Goal: Use online tool/utility: Utilize a website feature to perform a specific function

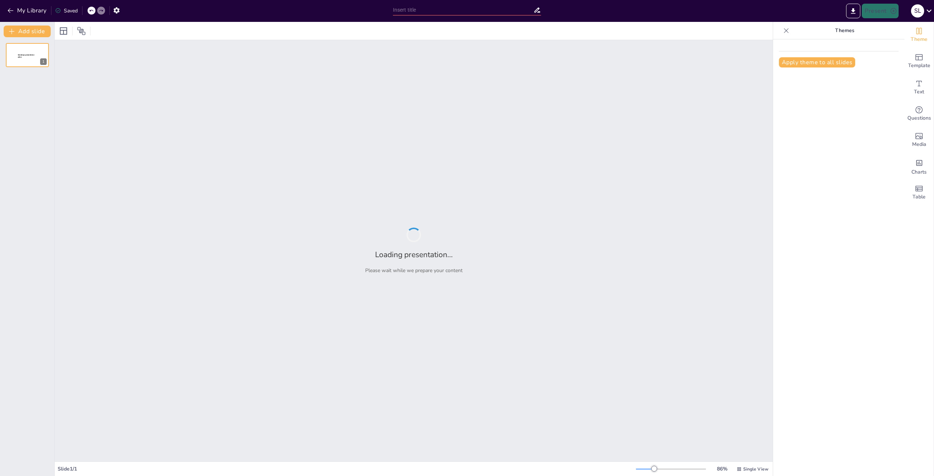
type input "Understanding Food Safety: Level 2 Certificate Overview for Bistro Staff"
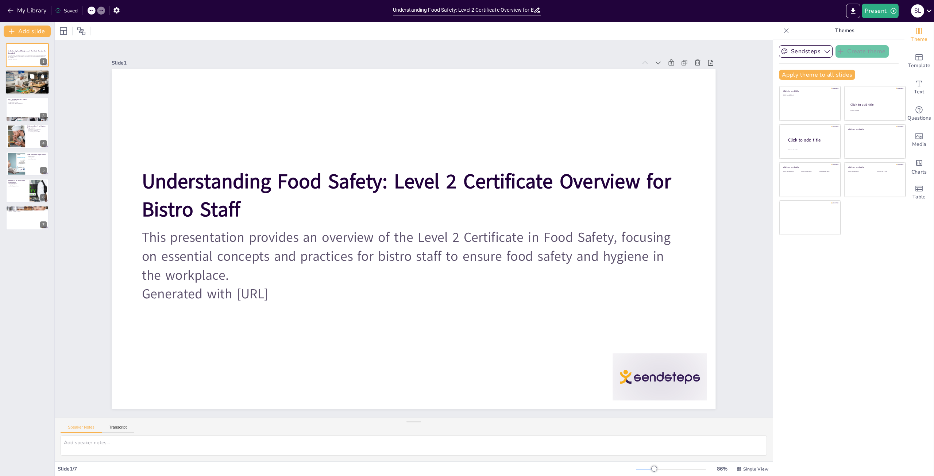
click at [37, 71] on p "Importance of Food Safety" at bounding box center [27, 72] width 39 height 2
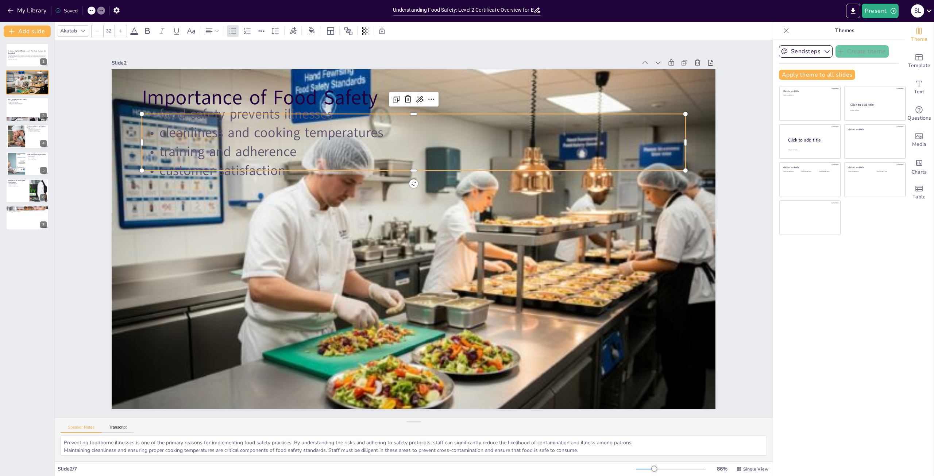
click at [286, 139] on p "cleanliness and cooking temperatures" at bounding box center [453, 141] width 504 height 239
click at [359, 242] on div at bounding box center [410, 238] width 724 height 632
click at [453, 148] on p "training and adherence" at bounding box center [491, 221] width 76 height 542
click at [336, 202] on div at bounding box center [410, 238] width 705 height 589
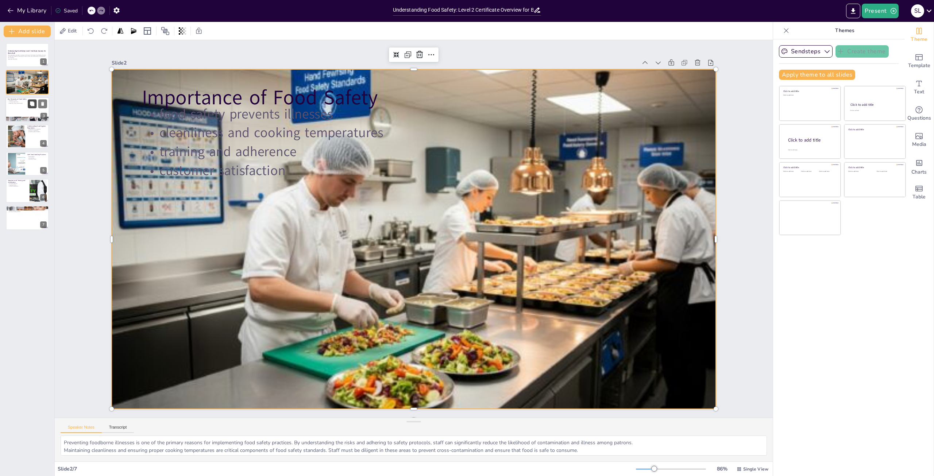
click at [34, 106] on icon at bounding box center [32, 103] width 5 height 5
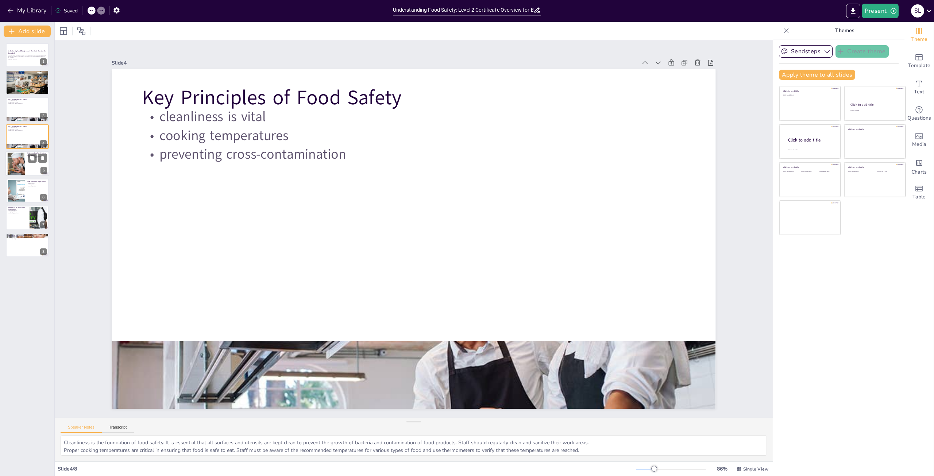
click at [20, 175] on div at bounding box center [16, 163] width 22 height 22
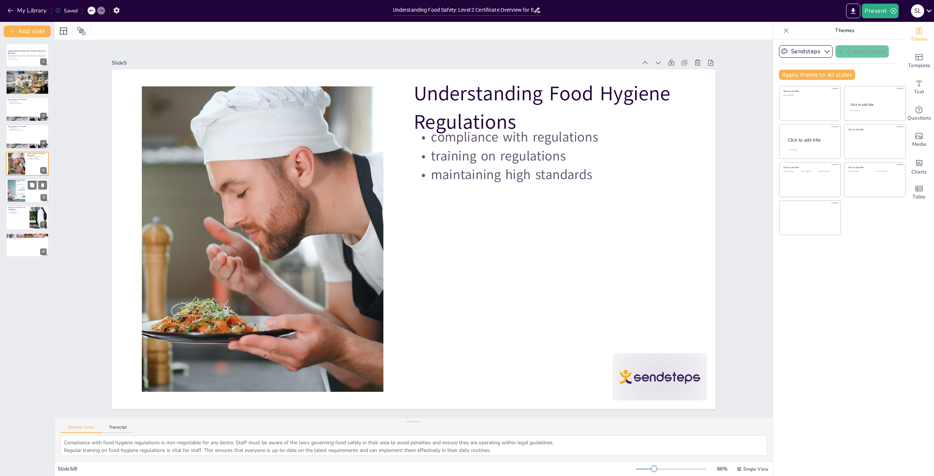
click at [21, 201] on div at bounding box center [16, 191] width 40 height 22
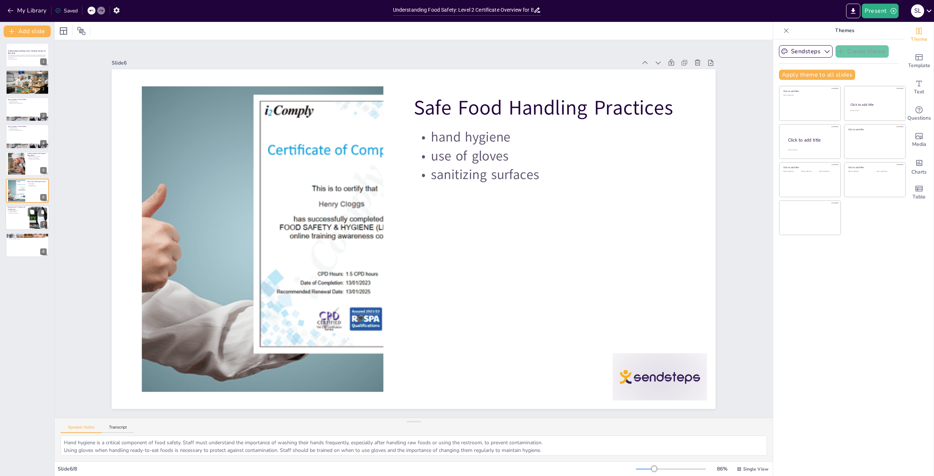
click at [26, 213] on p "enhancing reputation" at bounding box center [18, 213] width 20 height 1
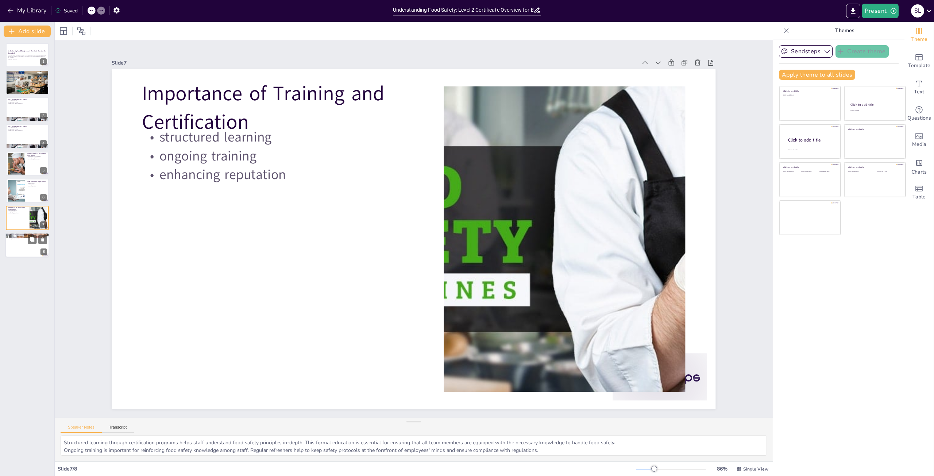
click at [17, 257] on div "Continuous Improvement in Food Safety monitoring practices seeking feedback str…" at bounding box center [27, 245] width 44 height 25
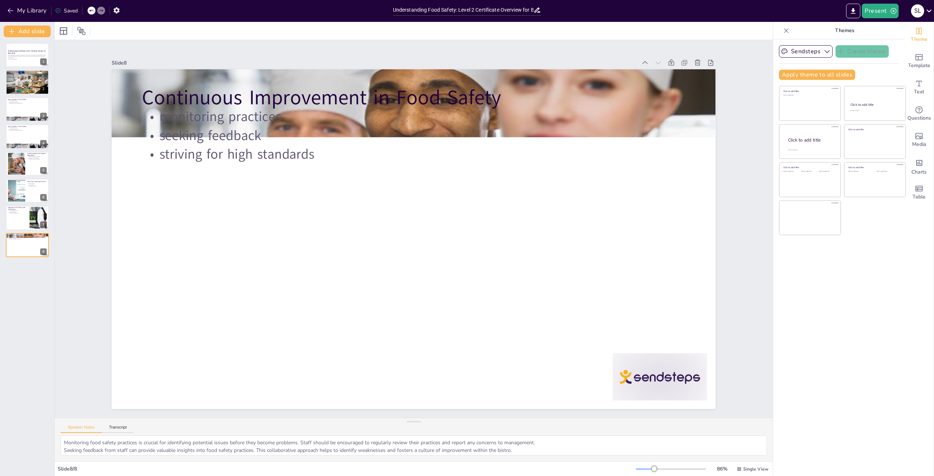
click at [4, 220] on div "Understanding Food Safety: Level 2 Certificate Overview for Bistro Staff This p…" at bounding box center [27, 150] width 54 height 214
click at [7, 227] on div at bounding box center [27, 218] width 44 height 25
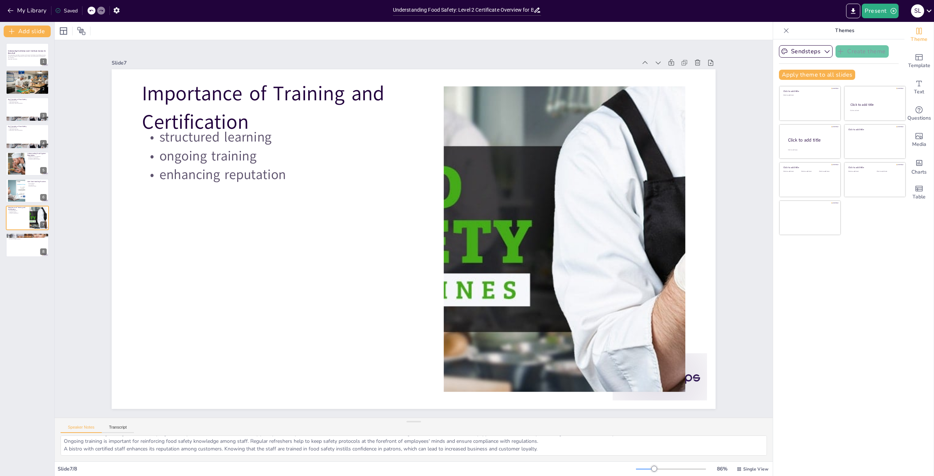
scroll to position [9, 0]
click at [21, 172] on div at bounding box center [16, 163] width 22 height 22
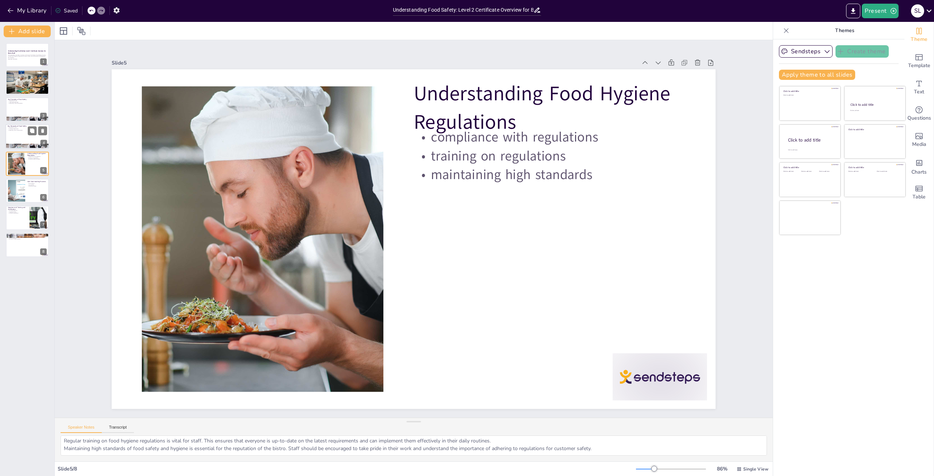
click at [28, 143] on div at bounding box center [27, 136] width 44 height 25
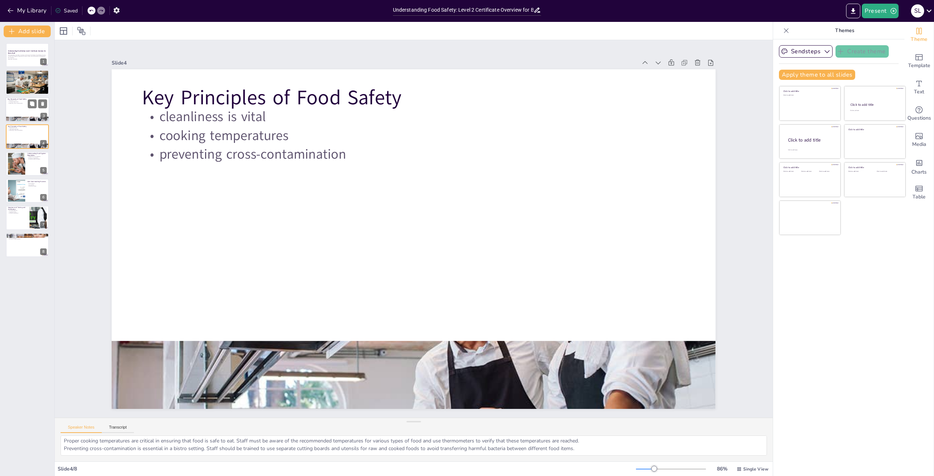
click at [16, 104] on div at bounding box center [27, 109] width 44 height 25
click at [8, 87] on div at bounding box center [27, 82] width 44 height 31
type textarea "Preventing foodborne illnesses is one of the primary reasons for implementing f…"
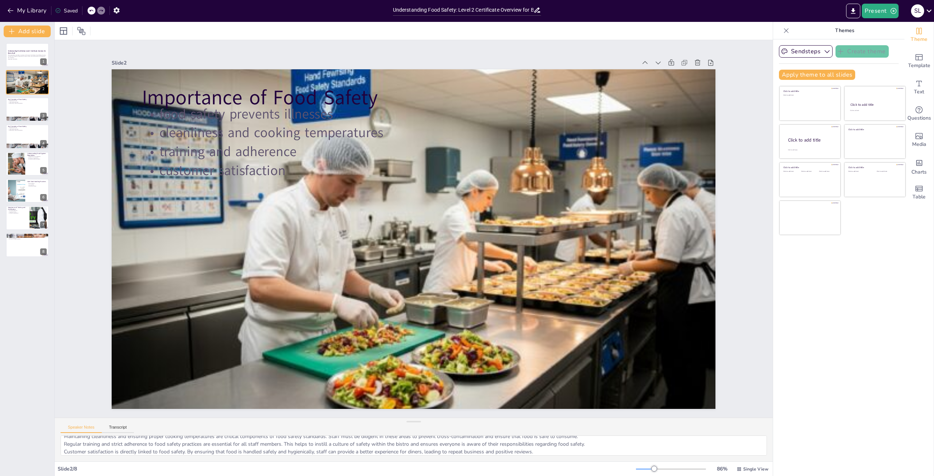
scroll to position [17, 0]
click at [7, 50] on div at bounding box center [27, 55] width 44 height 25
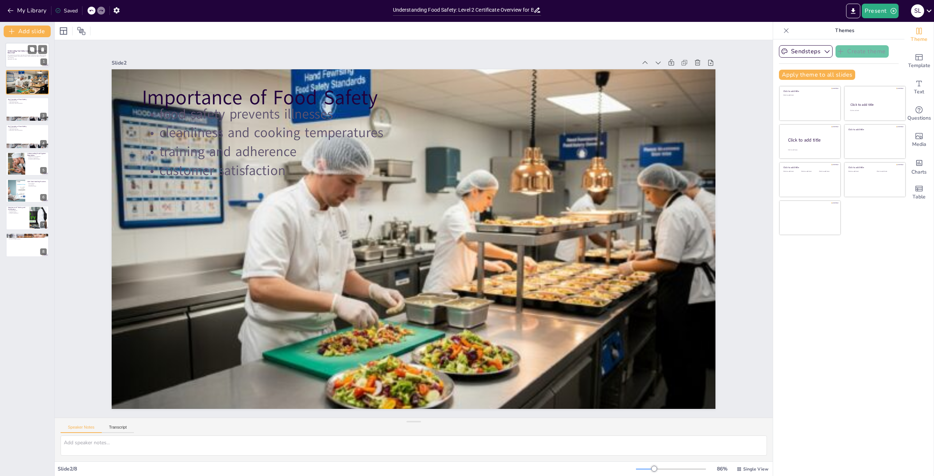
scroll to position [0, 0]
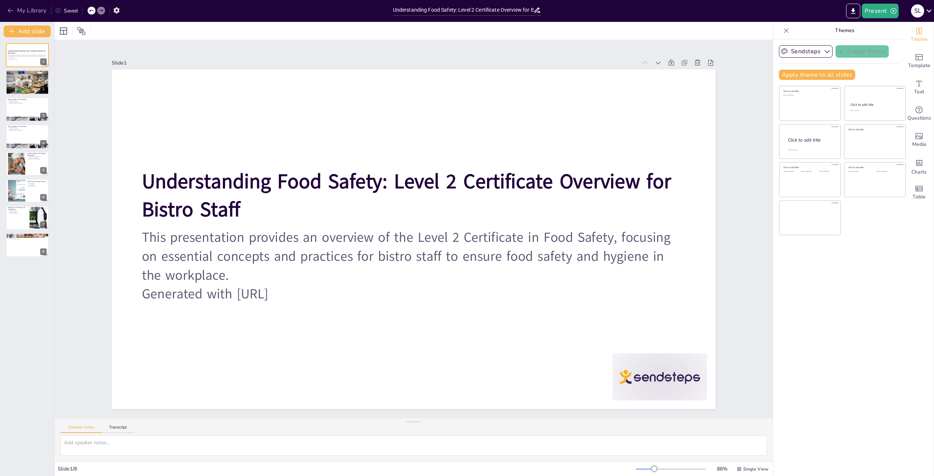
click at [18, 11] on button "My Library" at bounding box center [27, 11] width 44 height 12
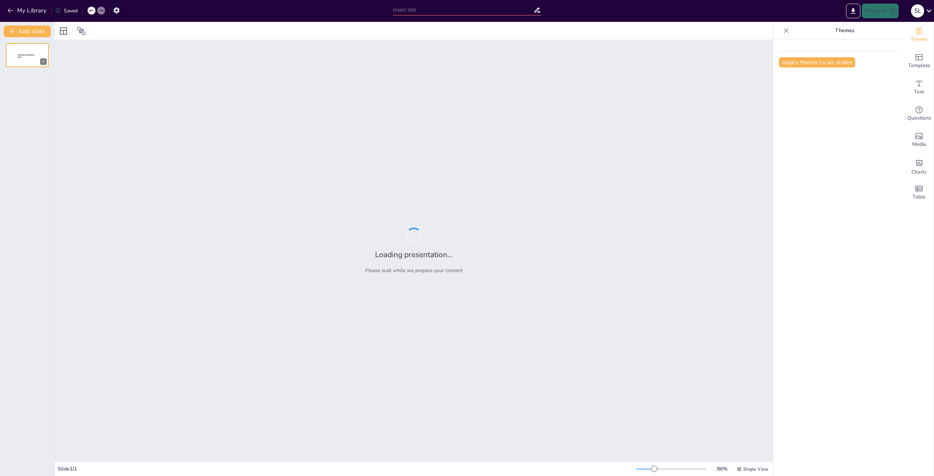
type input "Essential Fire Safety Training for Bistro Staff in the UK"
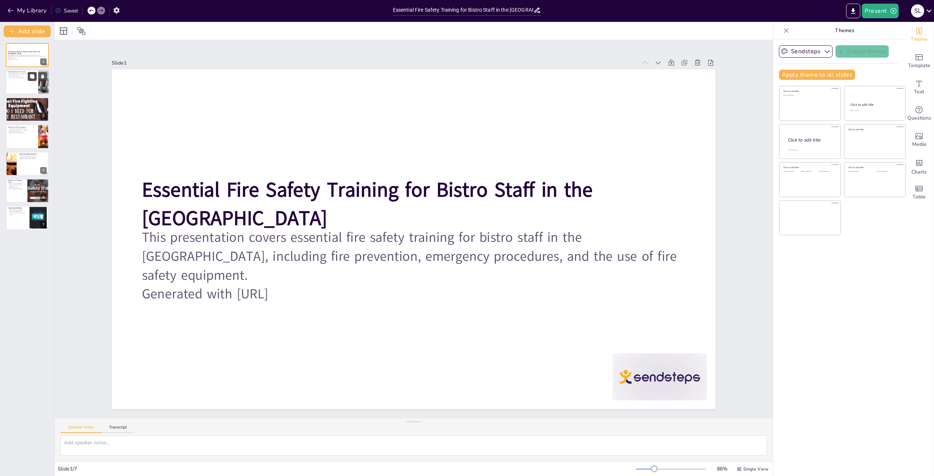
click at [32, 80] on button at bounding box center [32, 76] width 9 height 9
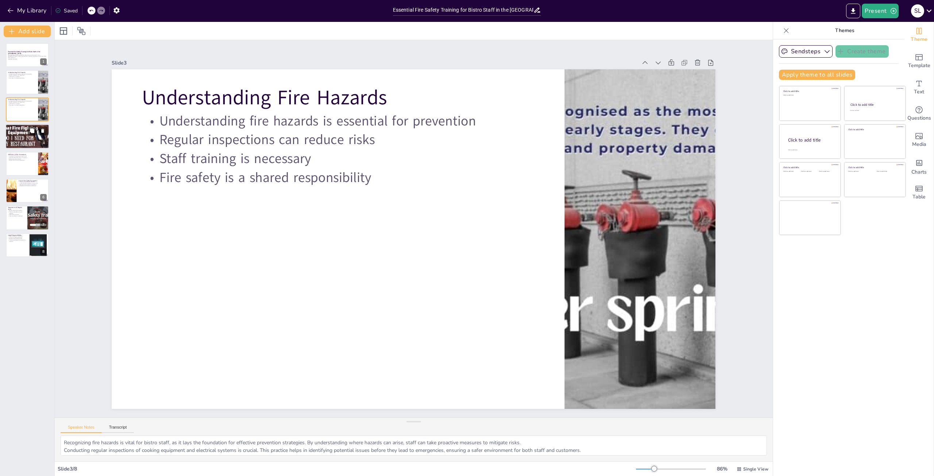
click at [29, 146] on div at bounding box center [27, 136] width 56 height 25
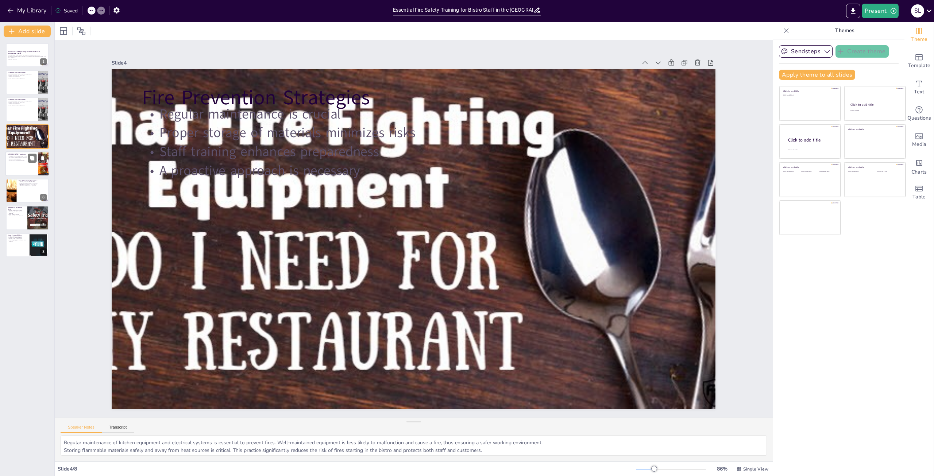
click at [32, 171] on div at bounding box center [27, 163] width 44 height 25
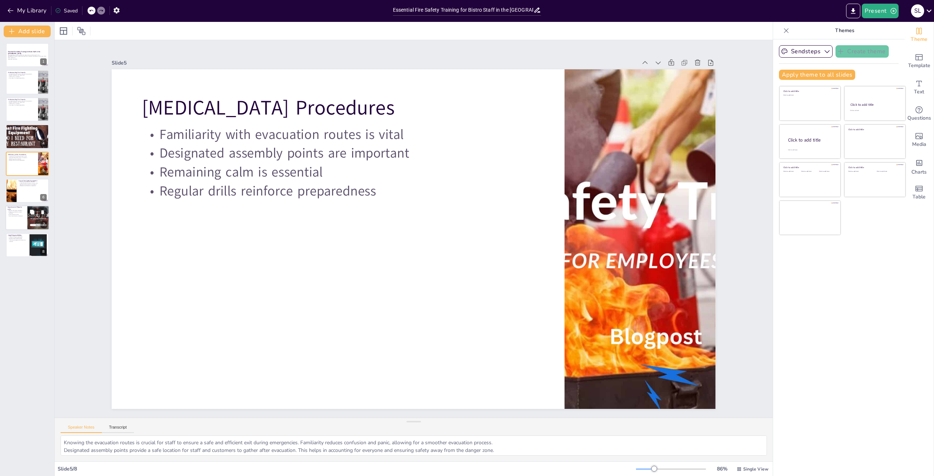
click at [20, 225] on div at bounding box center [27, 218] width 44 height 25
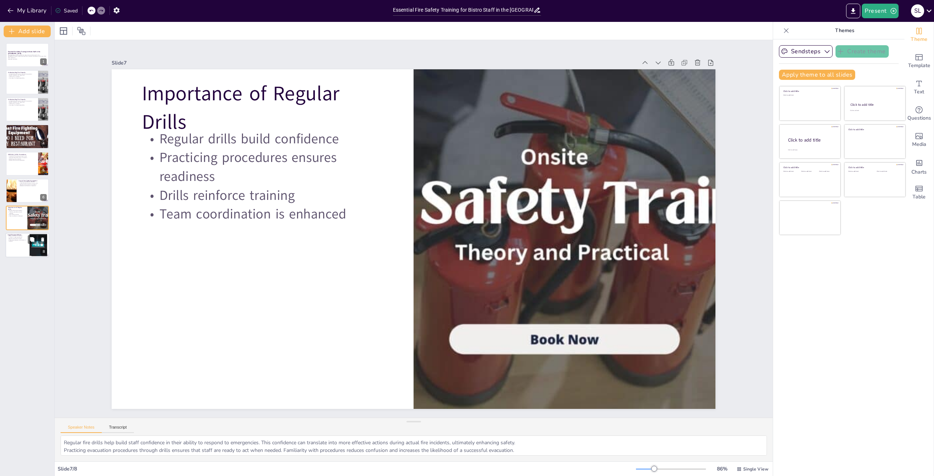
click at [20, 252] on div at bounding box center [27, 245] width 44 height 25
type textarea "Understanding legal compliance is crucial for bistro owners and managers. Adher…"
